Goal: Task Accomplishment & Management: Manage account settings

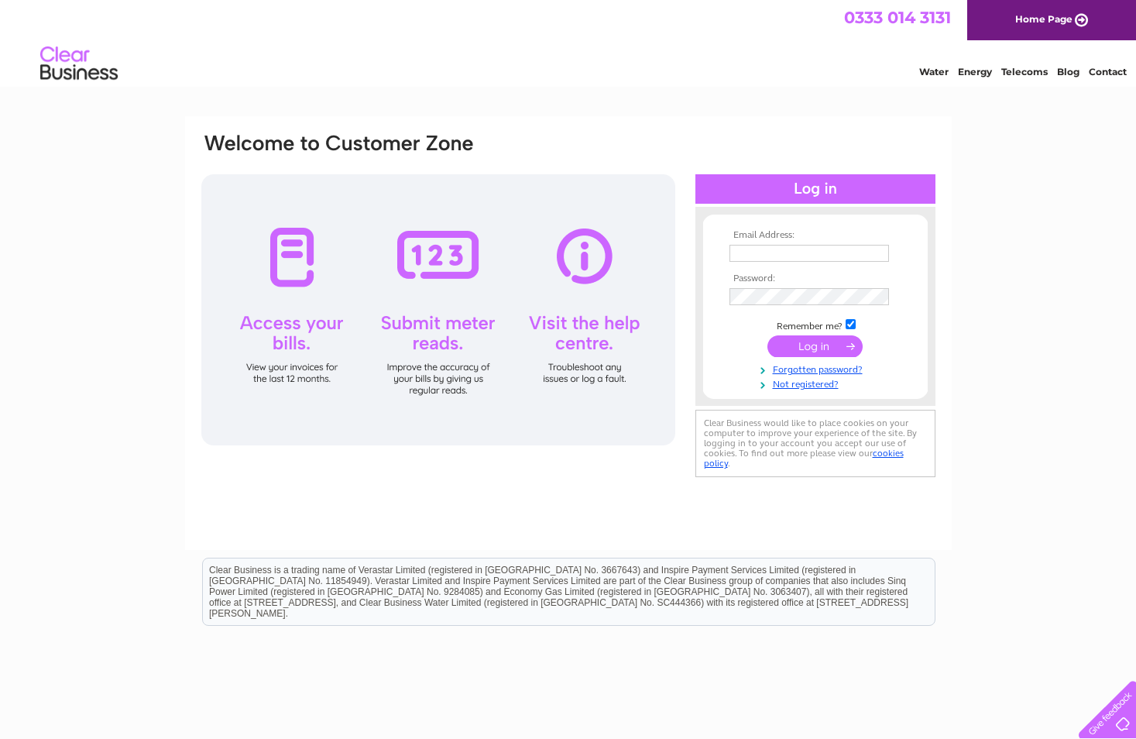
type input "scott.hendry@falkirk.gov.uk"
click at [821, 347] on input "submit" at bounding box center [814, 346] width 95 height 22
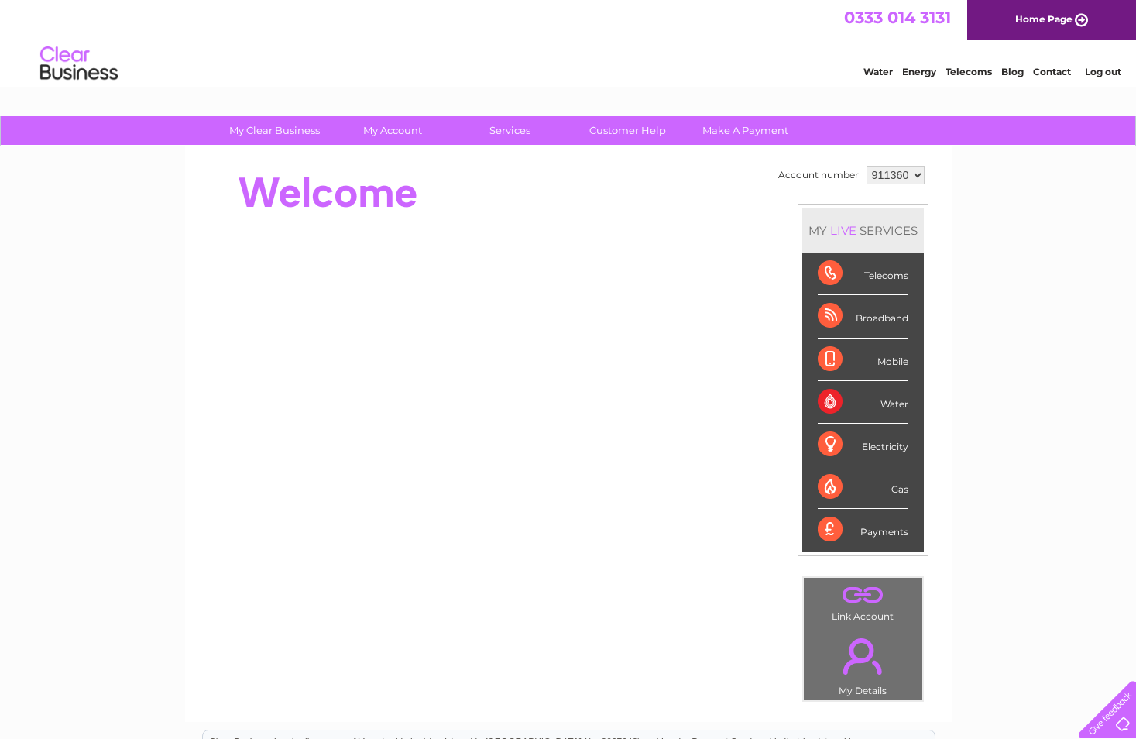
click at [921, 178] on select "911360 911361 928999 948079 950995" at bounding box center [895, 175] width 58 height 19
click at [866, 601] on link "." at bounding box center [862, 594] width 111 height 27
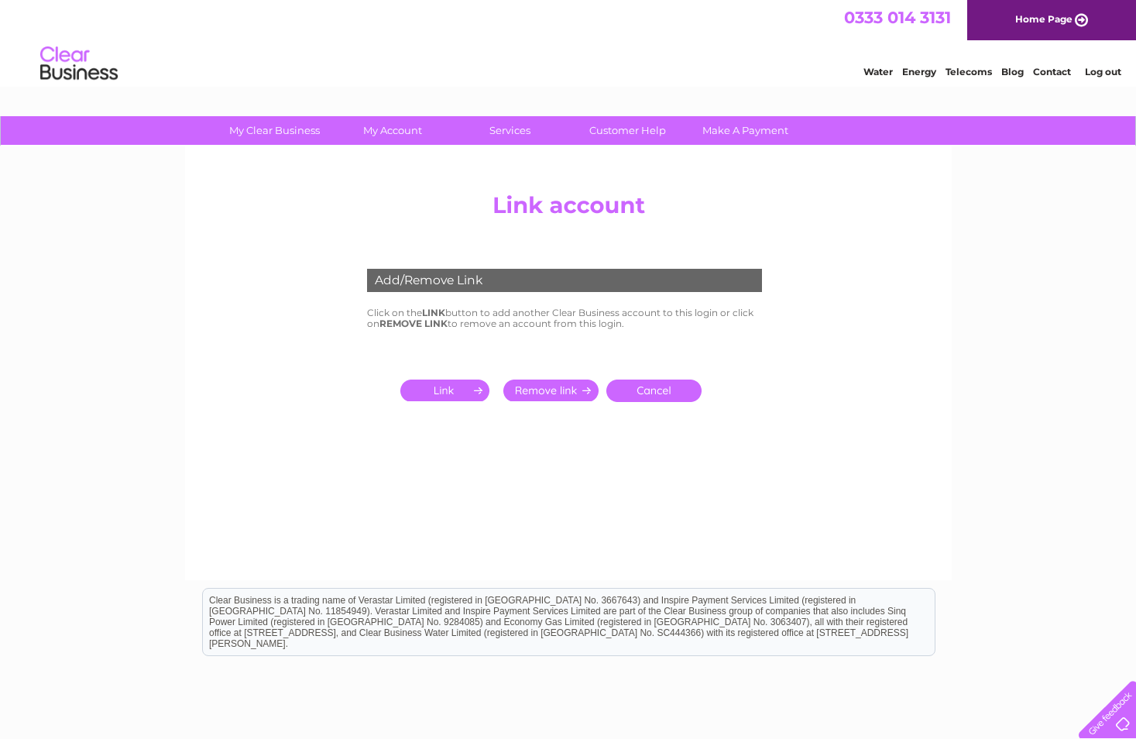
click at [432, 386] on input "submit" at bounding box center [447, 390] width 95 height 22
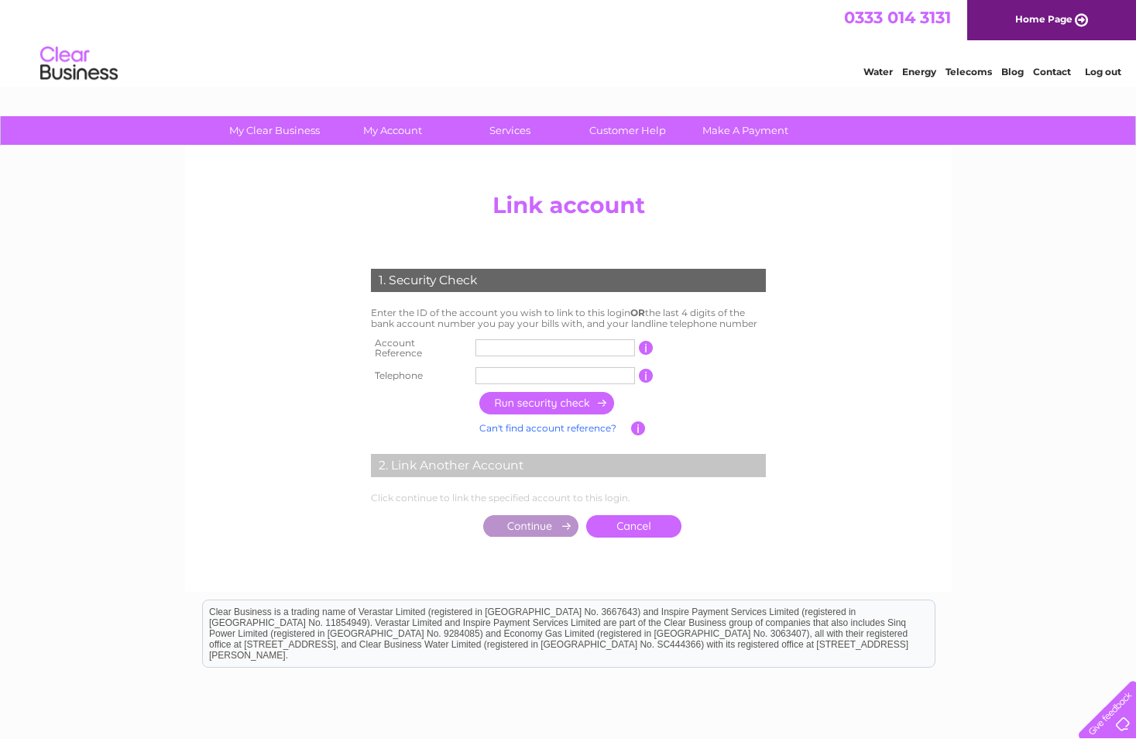
click at [524, 341] on input "text" at bounding box center [554, 347] width 159 height 17
type input "962305"
click at [508, 368] on input "text" at bounding box center [554, 375] width 159 height 17
type input "07921942202"
click at [525, 403] on input "button" at bounding box center [547, 403] width 136 height 22
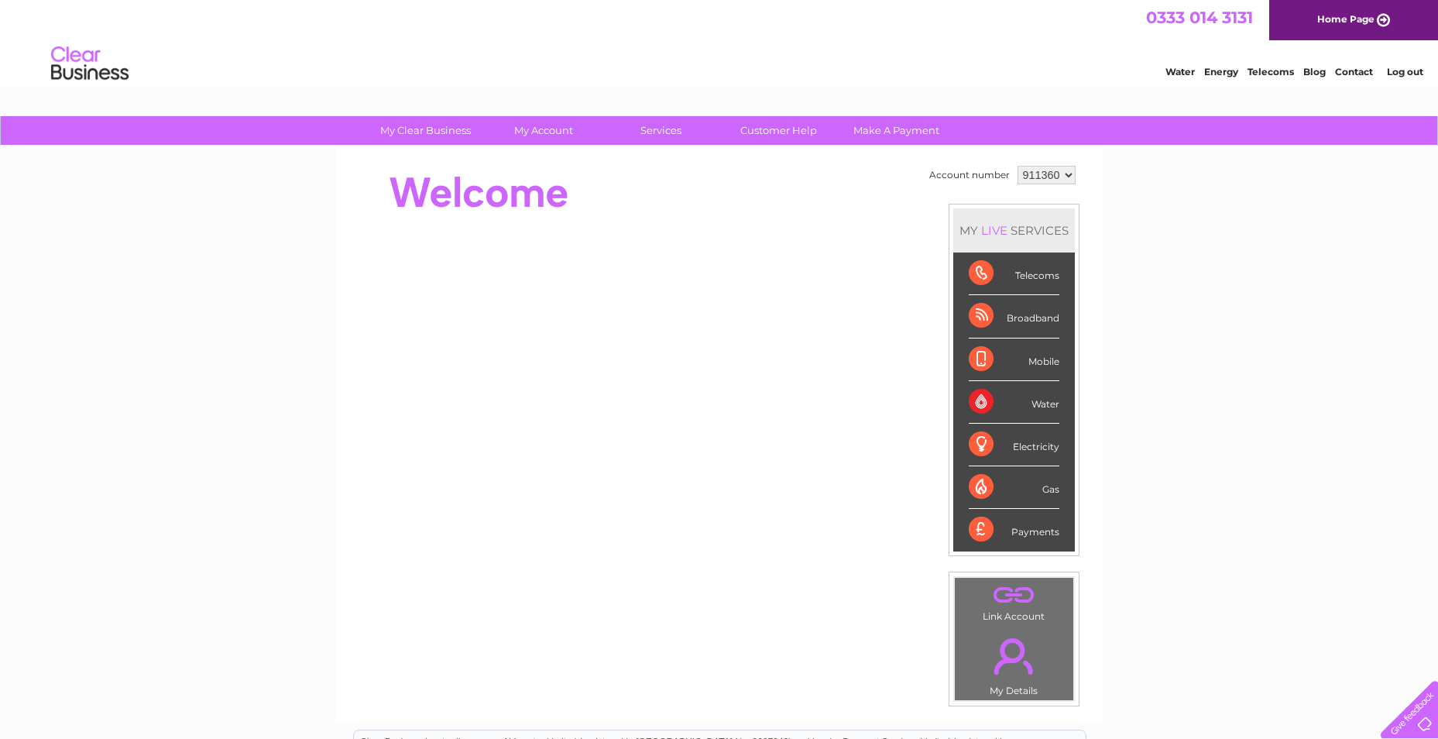
click at [1065, 174] on select "911360 911361 928999 948079 950995" at bounding box center [1046, 175] width 58 height 19
click at [1017, 166] on select "911360 911361 928999 948079 950995" at bounding box center [1046, 175] width 58 height 19
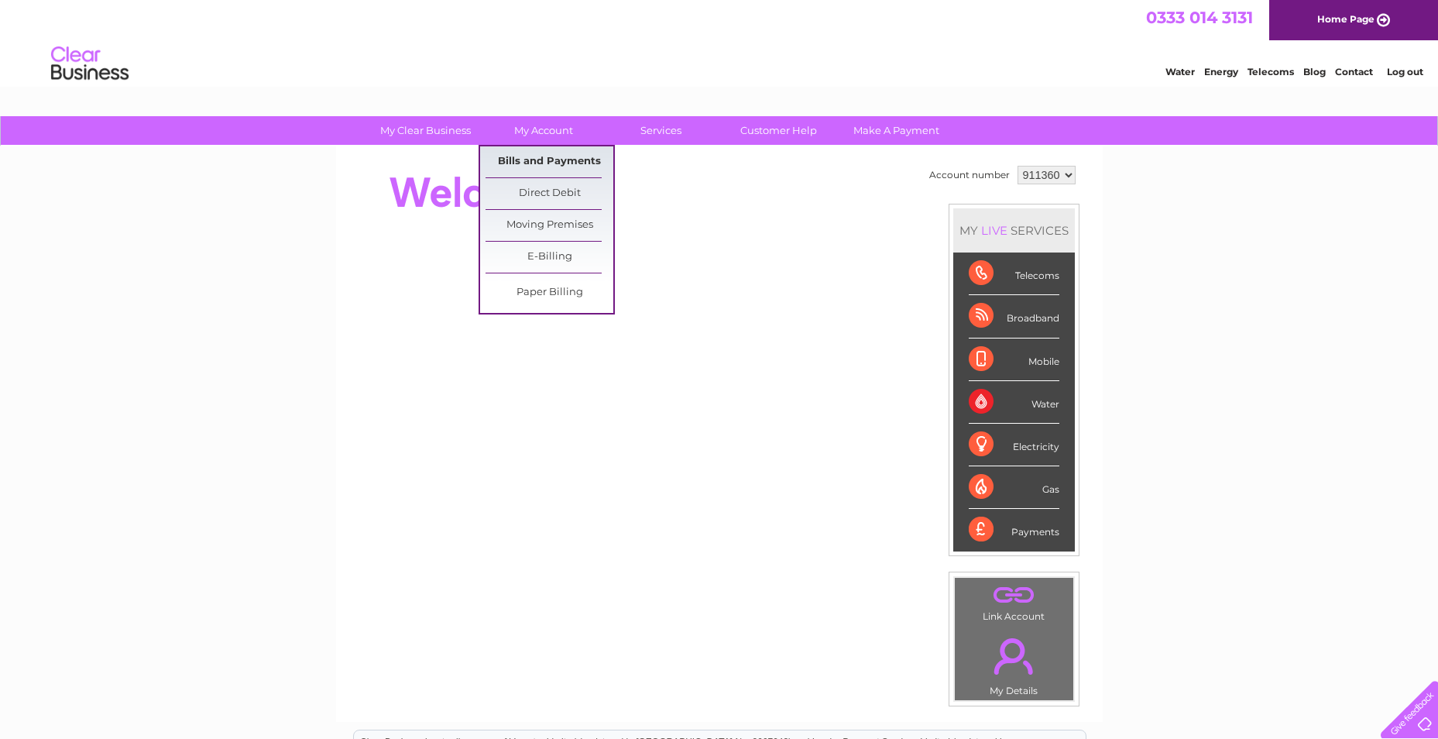
click at [561, 159] on link "Bills and Payments" at bounding box center [549, 161] width 128 height 31
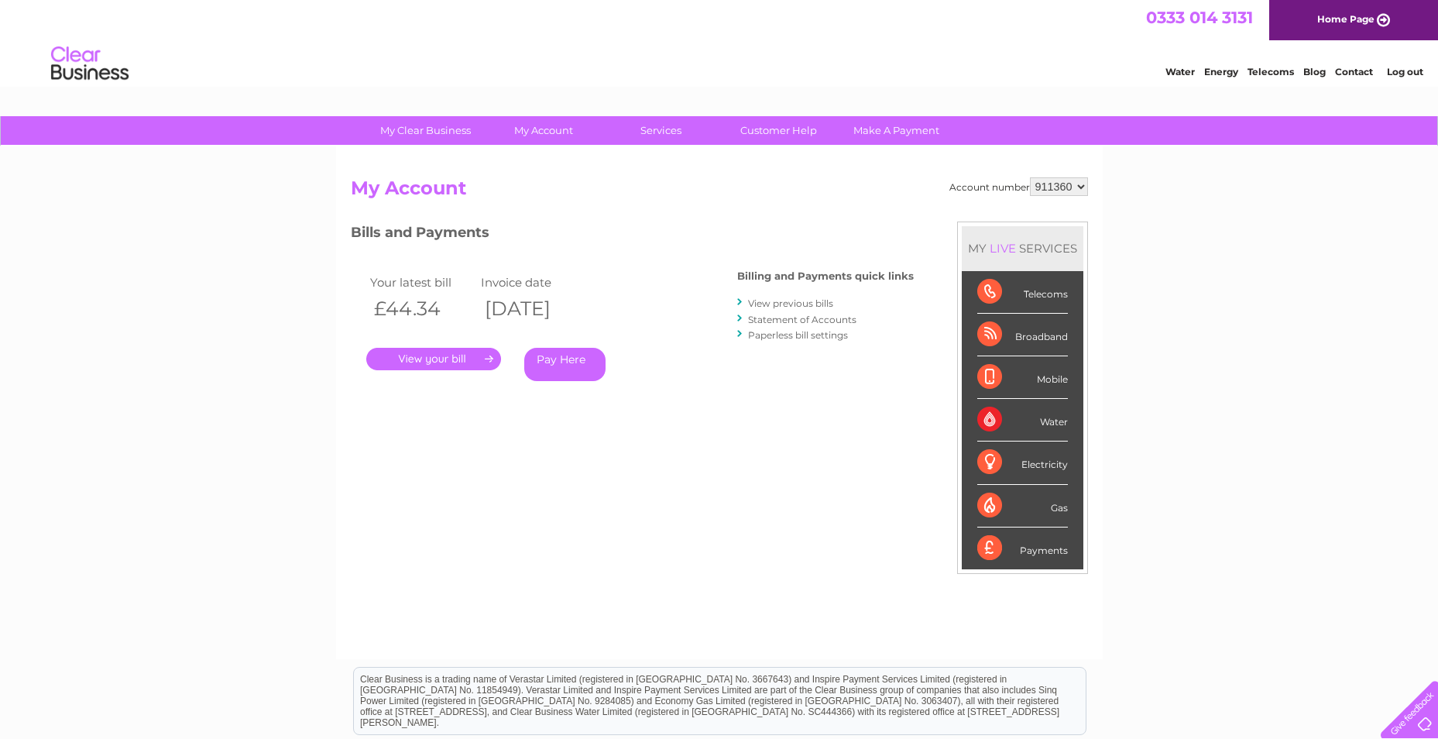
click at [471, 355] on link "." at bounding box center [433, 359] width 135 height 22
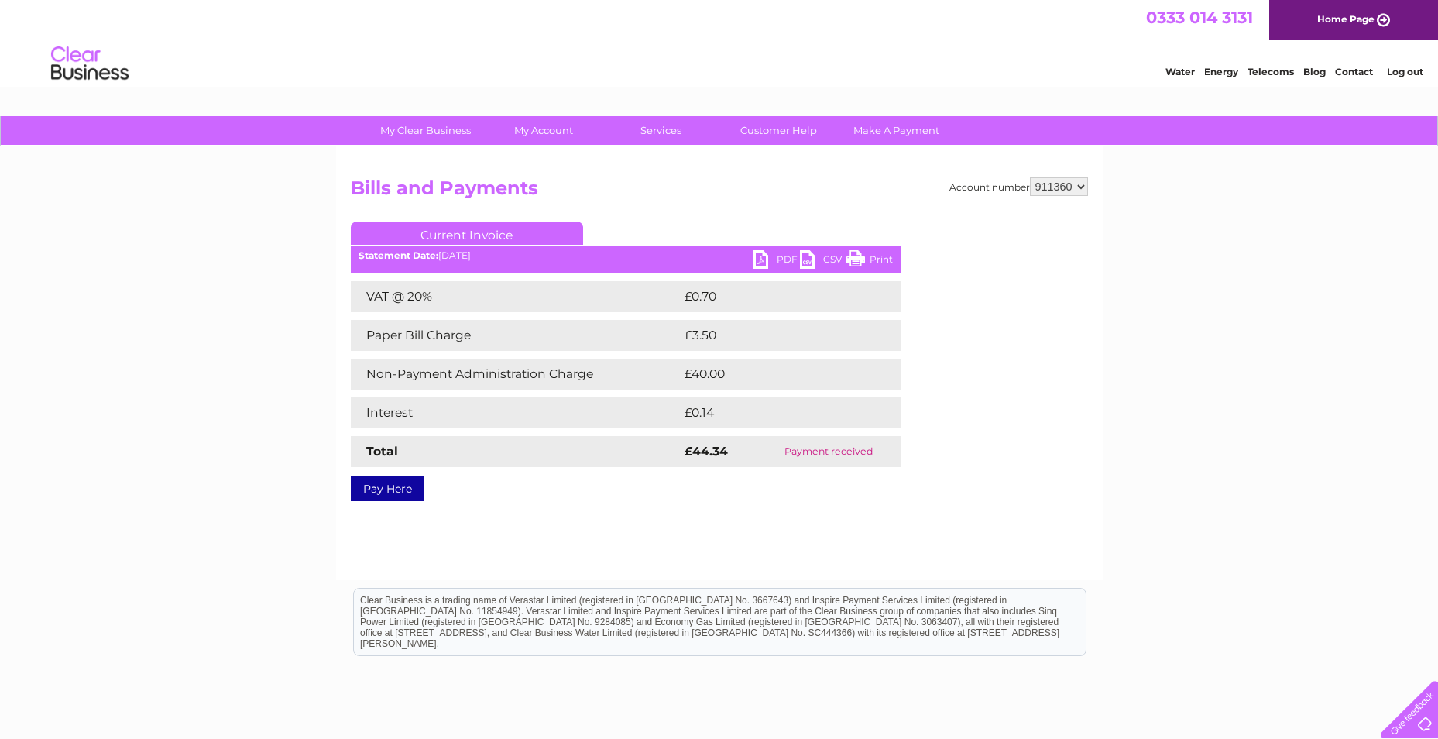
click at [759, 262] on link "PDF" at bounding box center [776, 261] width 46 height 22
click at [1085, 190] on select "911360 911361 928999 948079 950995" at bounding box center [1059, 186] width 58 height 19
select select "911361"
click at [1030, 177] on select "911360 911361 928999 948079 950995" at bounding box center [1059, 186] width 58 height 19
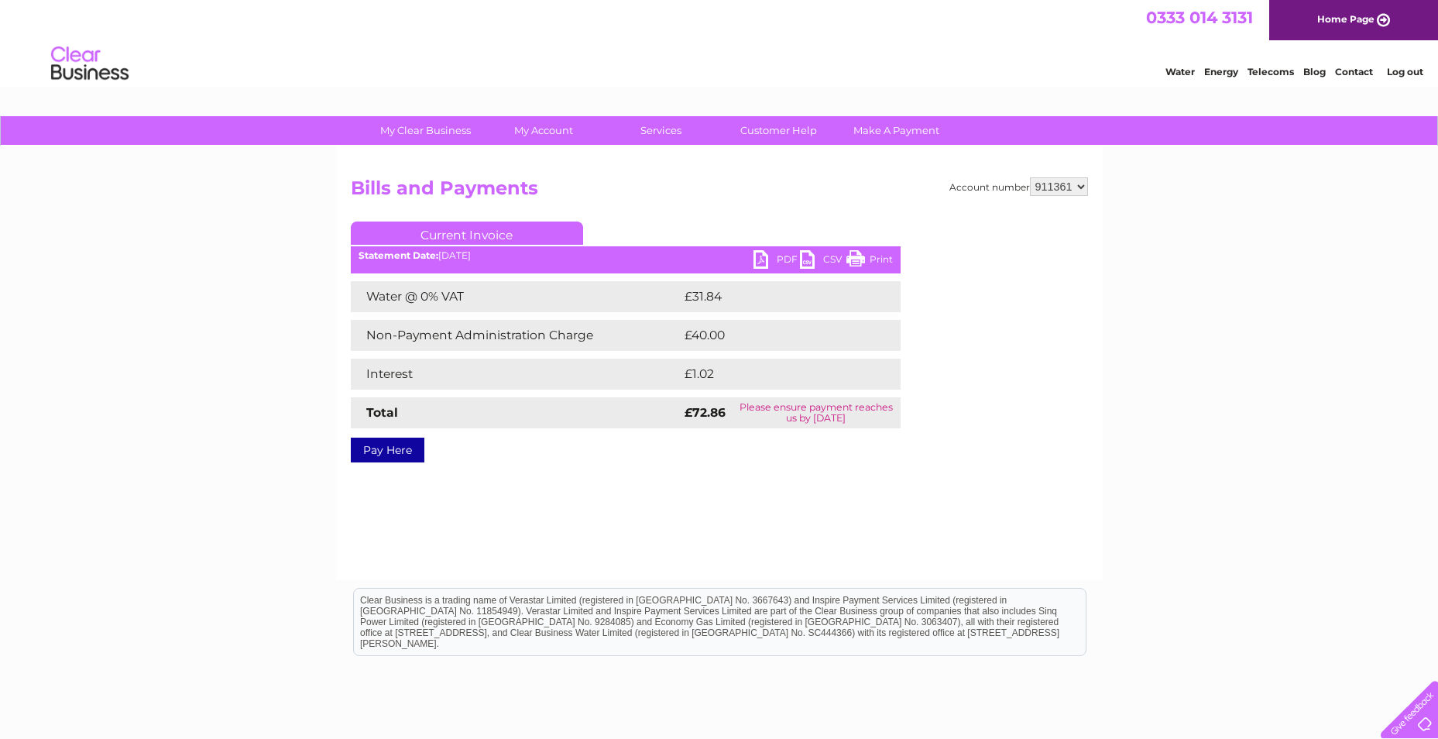
click at [764, 261] on link "PDF" at bounding box center [776, 261] width 46 height 22
click at [1083, 187] on select "911360 911361 928999 948079 950995" at bounding box center [1059, 186] width 58 height 19
select select "928999"
click at [1030, 177] on select "911360 911361 928999 948079 950995" at bounding box center [1059, 186] width 58 height 19
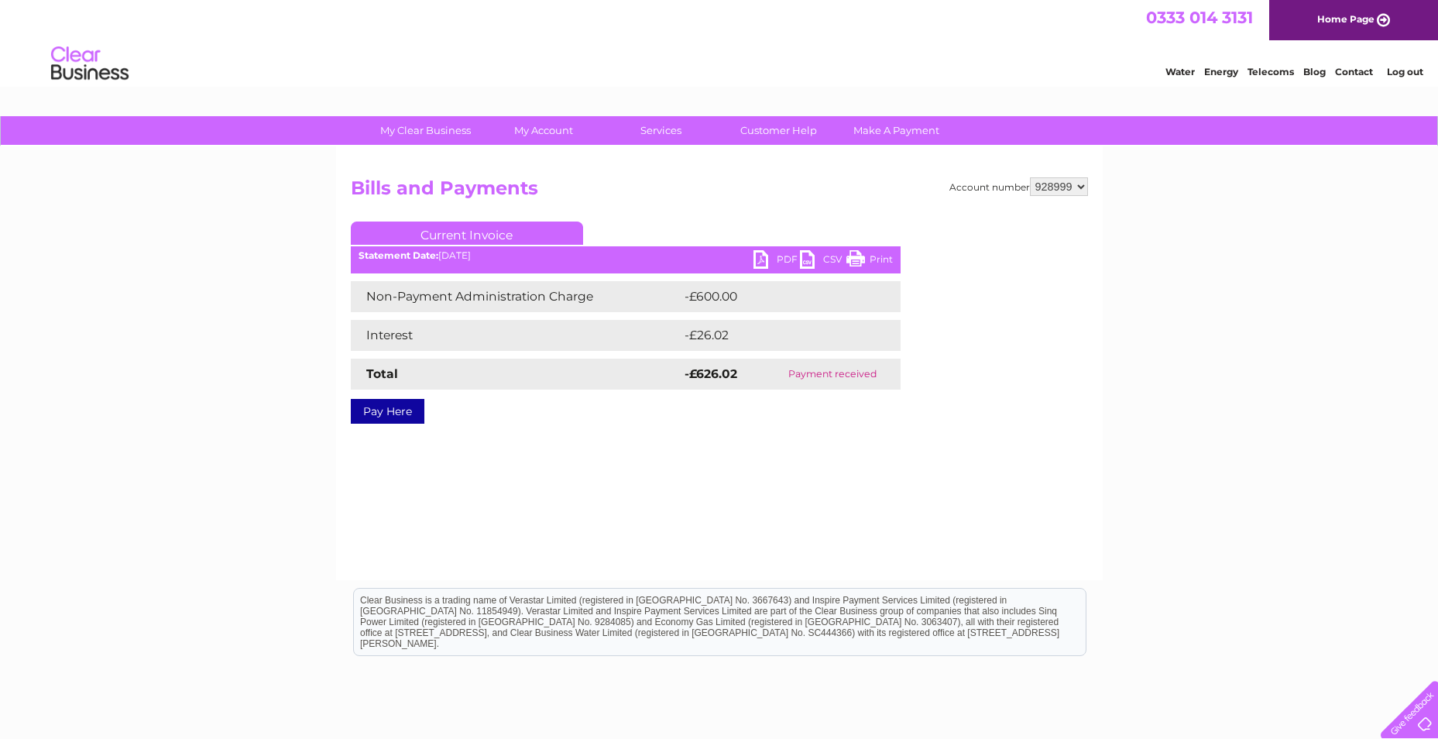
click at [1083, 187] on select "911360 911361 928999 948079 950995" at bounding box center [1059, 186] width 58 height 19
select select "948079"
click at [1030, 177] on select "911360 911361 928999 948079 950995" at bounding box center [1059, 186] width 58 height 19
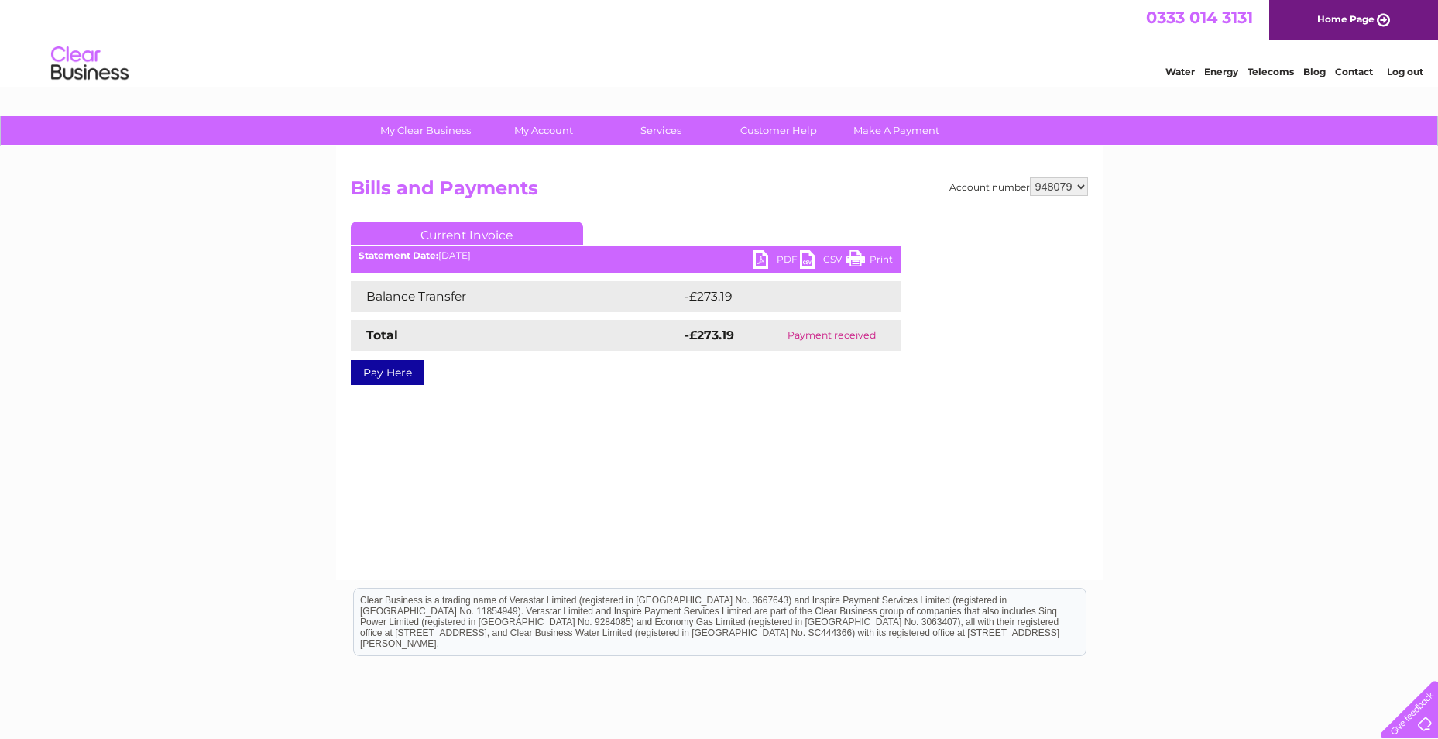
click at [1079, 187] on select "911360 911361 928999 948079 950995" at bounding box center [1059, 186] width 58 height 19
select select "950995"
click at [1030, 177] on select "911360 911361 928999 948079 950995" at bounding box center [1059, 186] width 58 height 19
click at [756, 256] on link "PDF" at bounding box center [776, 261] width 46 height 22
